Goal: Entertainment & Leisure: Consume media (video, audio)

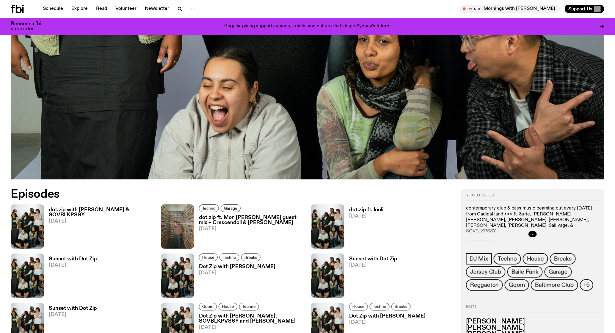
scroll to position [229, 0]
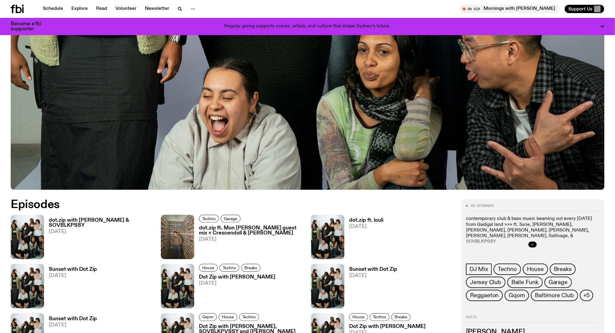
click at [246, 230] on h3 "dot.zip ft. Mon [PERSON_NAME] guest mix + Crescendoll & [PERSON_NAME]" at bounding box center [251, 231] width 105 height 10
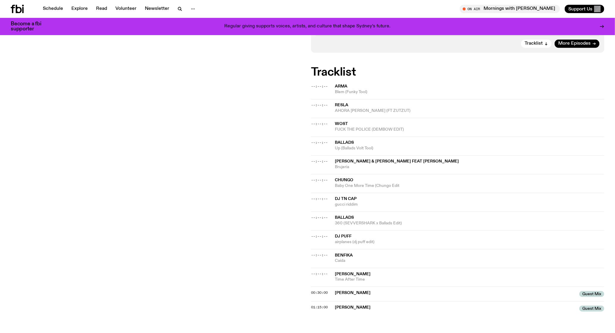
scroll to position [172, 0]
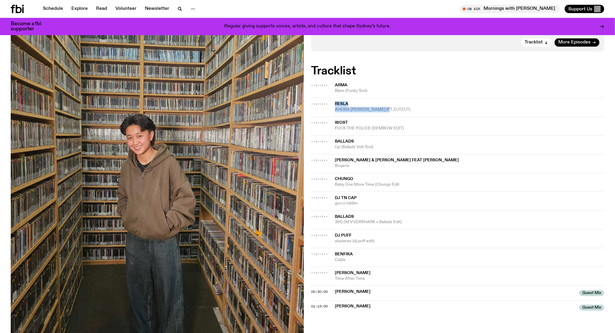
drag, startPoint x: 372, startPoint y: 106, endPoint x: 336, endPoint y: 102, distance: 36.8
click at [336, 102] on div "RESLA AHORA DALE (FT ZUTZUT)" at bounding box center [470, 106] width 270 height 11
drag, startPoint x: 355, startPoint y: 164, endPoint x: 337, endPoint y: 159, distance: 18.4
click at [337, 159] on div "Ckrono & Slesh feat Daretta Brujeria" at bounding box center [470, 162] width 270 height 11
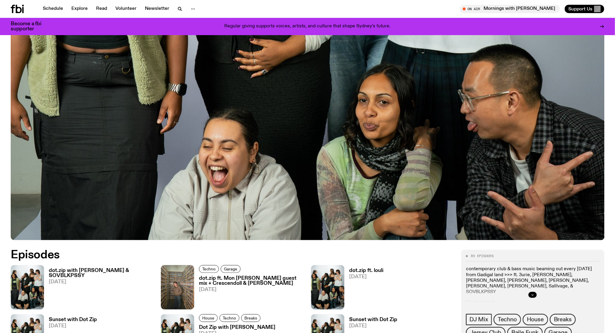
scroll to position [375, 0]
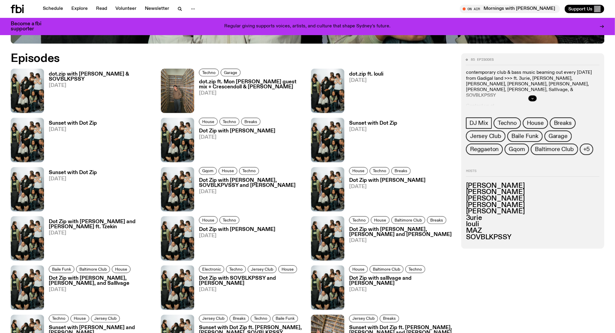
click at [232, 132] on h3 "Dot Zip with [PERSON_NAME]" at bounding box center [237, 131] width 76 height 5
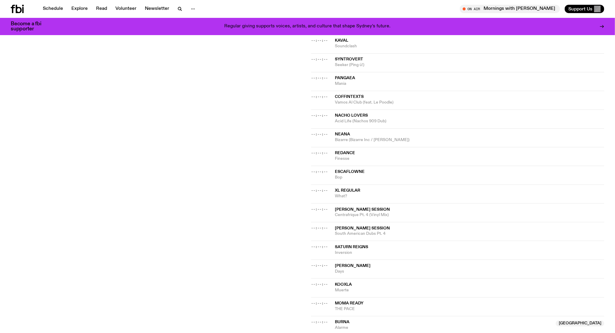
scroll to position [138, 0]
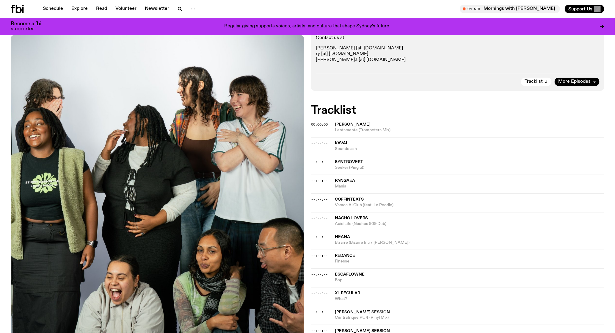
click at [346, 123] on span "[PERSON_NAME]" at bounding box center [353, 124] width 36 height 4
drag, startPoint x: 359, startPoint y: 146, endPoint x: 329, endPoint y: 142, distance: 30.6
click at [329, 156] on div "--:--:-- Kaval Soundclash" at bounding box center [457, 165] width 293 height 19
copy div "Kaval Soundclash"
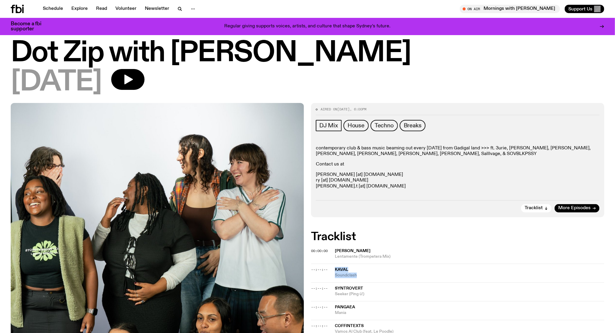
scroll to position [0, 0]
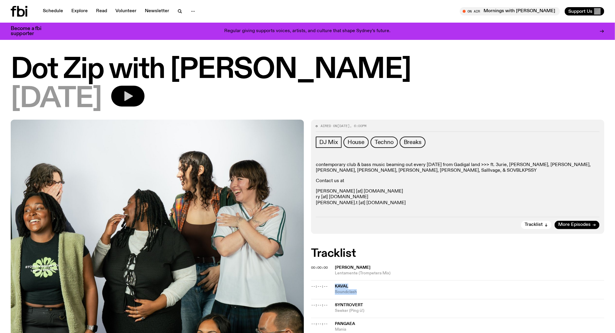
click at [145, 98] on button "button" at bounding box center [127, 96] width 33 height 21
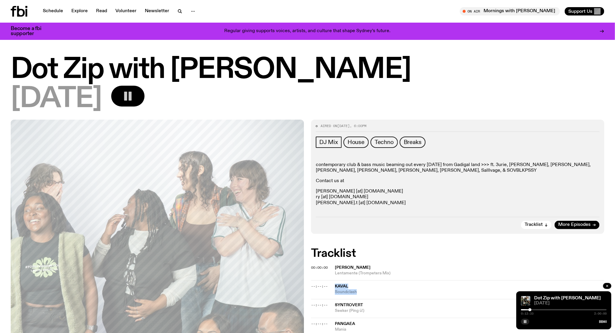
click at [127, 97] on rect "button" at bounding box center [125, 96] width 3 height 9
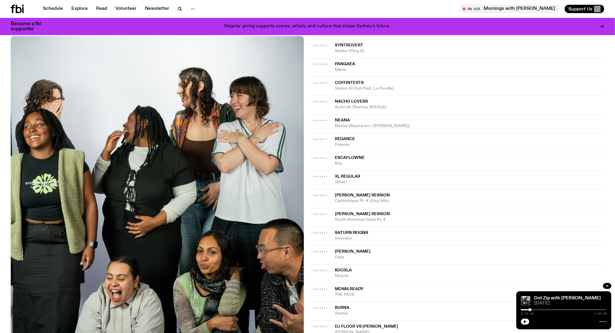
scroll to position [255, 0]
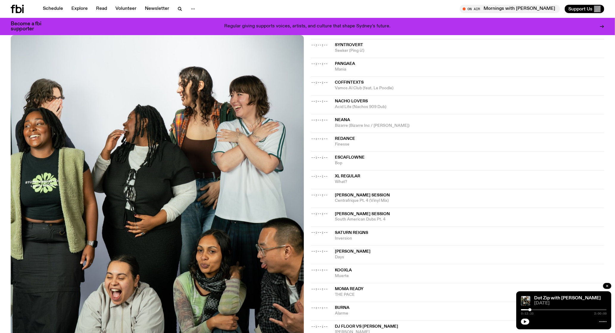
click at [354, 162] on span "Bop" at bounding box center [470, 163] width 270 height 6
click at [371, 87] on span "Vamos Al Club (feat. Le Poodle)" at bounding box center [470, 88] width 270 height 6
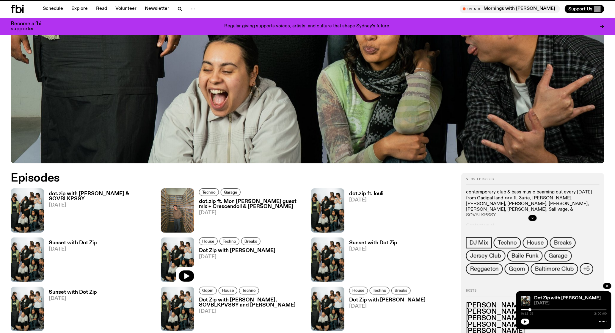
scroll to position [375, 0]
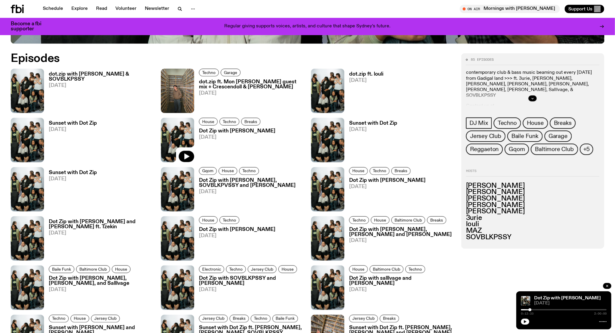
click at [83, 73] on h3 "dot.zip with [PERSON_NAME] & SOVBLKPSSY" at bounding box center [101, 77] width 105 height 10
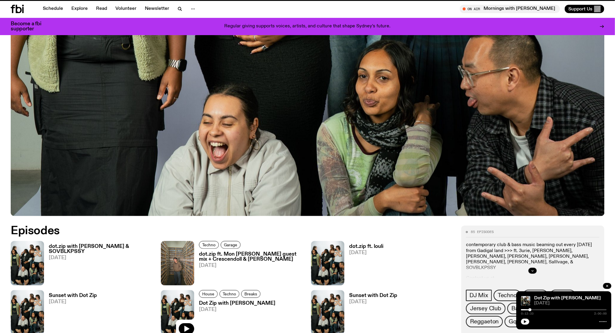
scroll to position [375, 0]
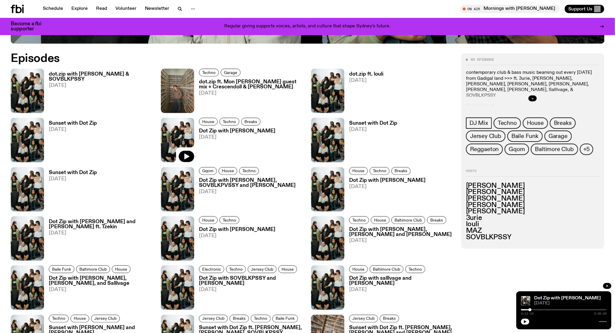
click at [244, 131] on h3 "Dot Zip with [PERSON_NAME]" at bounding box center [237, 131] width 76 height 5
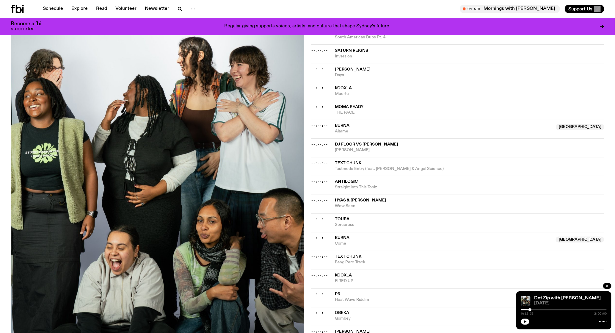
scroll to position [521, 0]
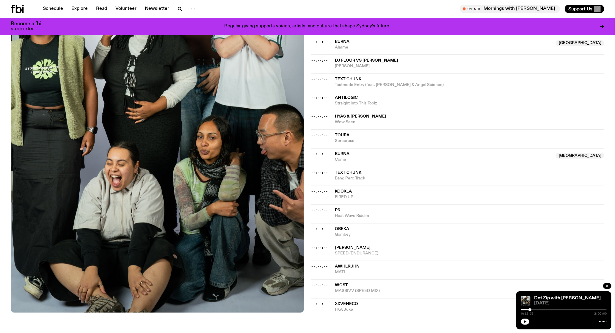
click at [348, 158] on span "Come" at bounding box center [444, 160] width 218 height 6
